Goal: Book appointment/travel/reservation

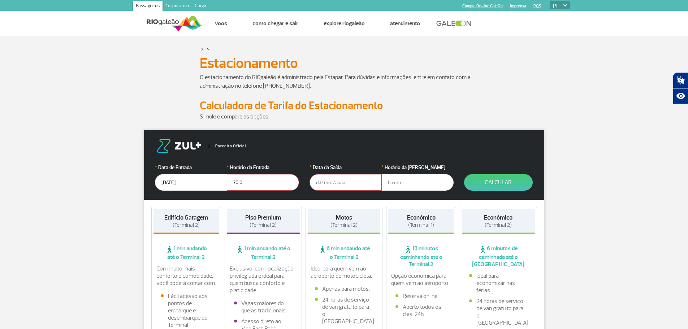
click at [231, 182] on input "70:0" at bounding box center [263, 182] width 72 height 17
type input "07:00"
click at [318, 182] on input "text" at bounding box center [346, 182] width 72 height 17
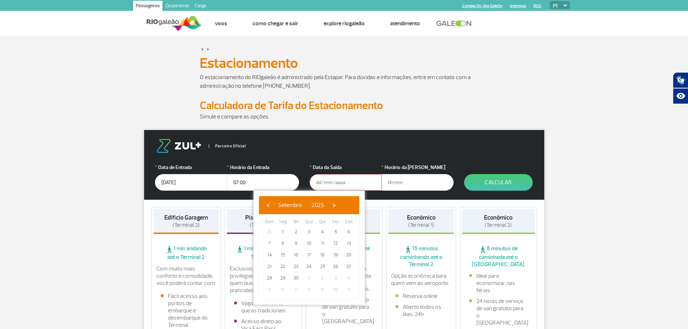
click at [334, 275] on span "3" at bounding box center [336, 278] width 12 height 12
click at [341, 266] on tbody "31 1 2 3 4 5 6 7 8 9 10 11 12 13 14 15 16 17 18 19 20 21 22 23 24 25 26 27 28 2…" at bounding box center [309, 260] width 93 height 69
click at [340, 207] on span "›" at bounding box center [334, 205] width 11 height 11
click at [338, 230] on span "3" at bounding box center [336, 232] width 12 height 12
type input "[DATE]"
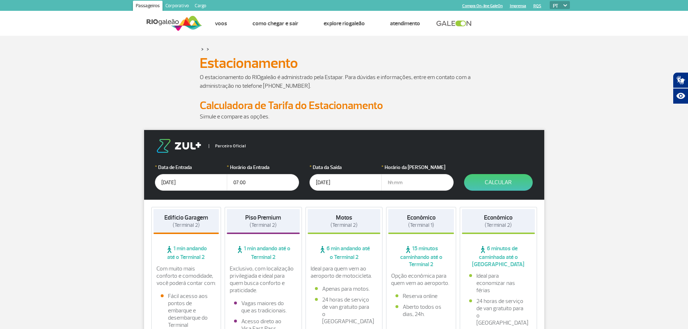
click at [388, 184] on input "text" at bounding box center [418, 182] width 72 height 17
type input "12:30"
click at [509, 183] on button "Calcular" at bounding box center [498, 182] width 69 height 17
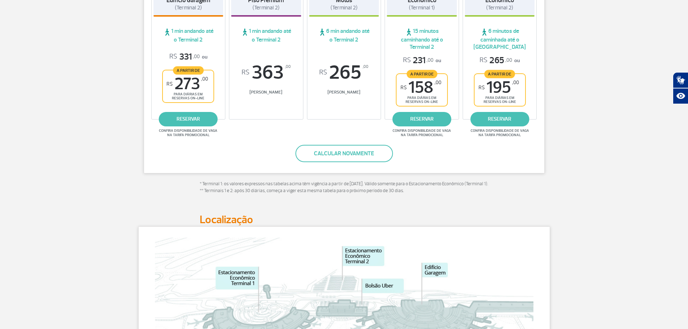
scroll to position [138, 0]
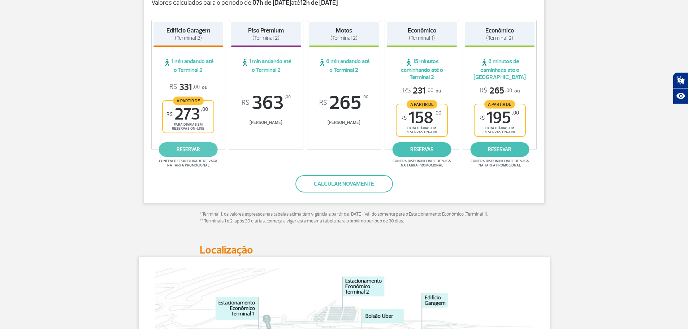
click at [190, 146] on link "reservar" at bounding box center [188, 149] width 59 height 14
click at [189, 149] on link "reservar" at bounding box center [188, 149] width 59 height 14
